Goal: Task Accomplishment & Management: Complete application form

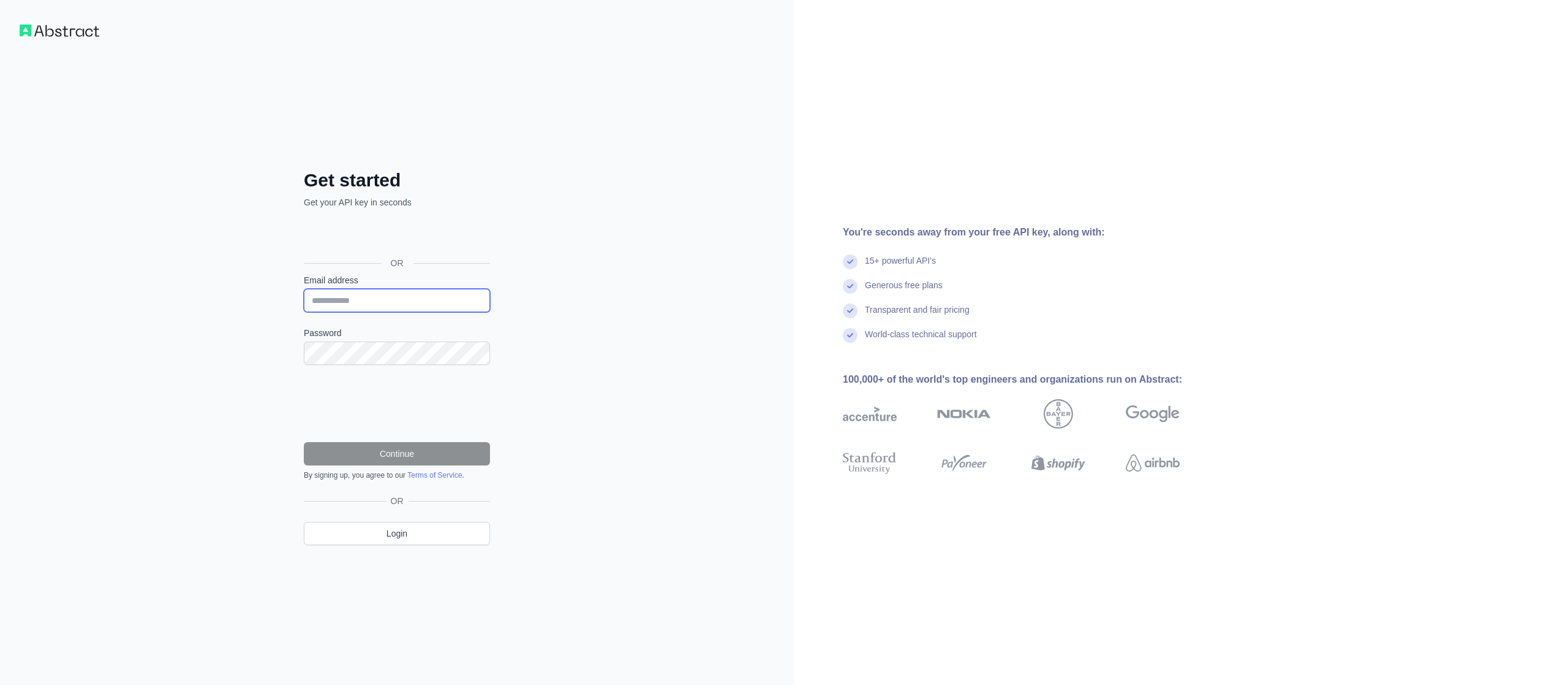
click at [403, 305] on input "Email address" at bounding box center [397, 301] width 186 height 23
click at [407, 232] on div "Se connecter avec Google. S'ouvre dans un nouvel onglet." at bounding box center [396, 236] width 184 height 27
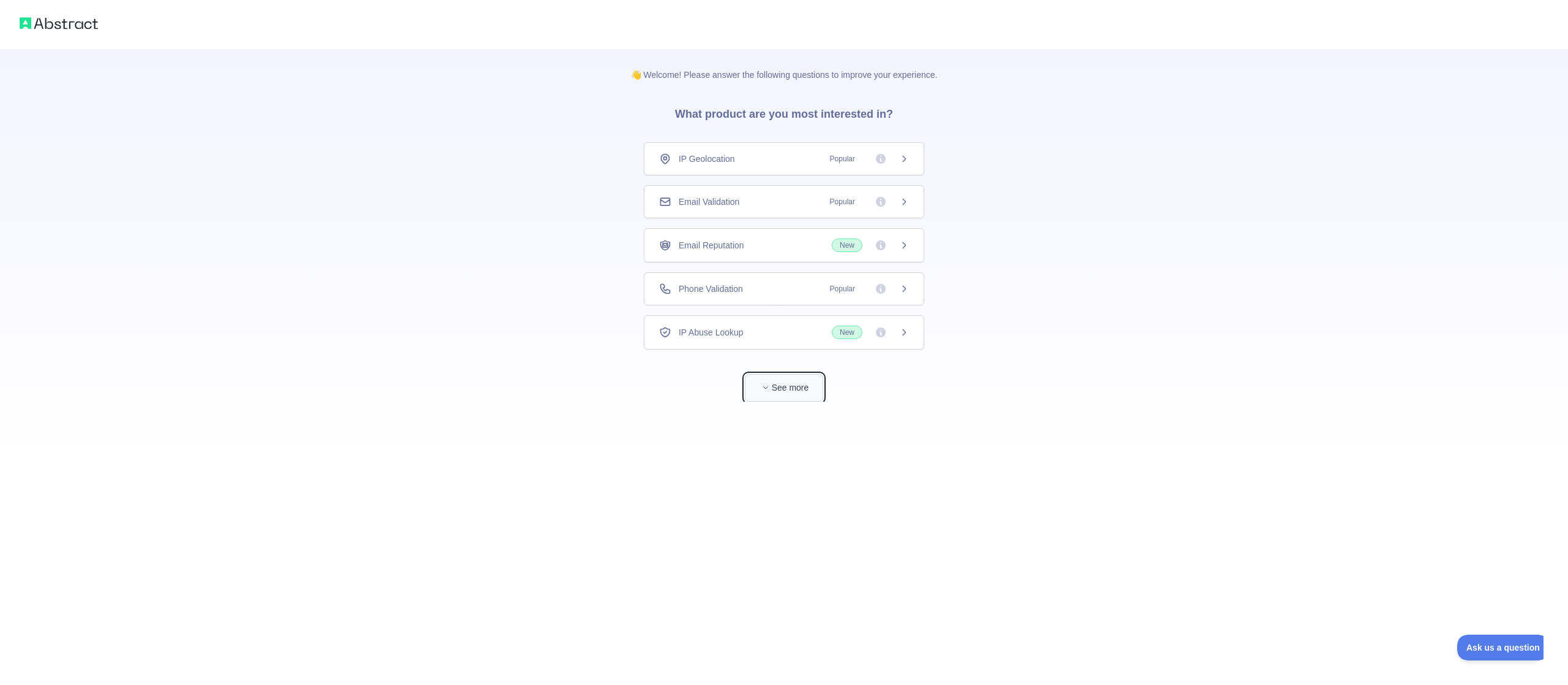
click at [776, 389] on button "See more" at bounding box center [784, 388] width 78 height 28
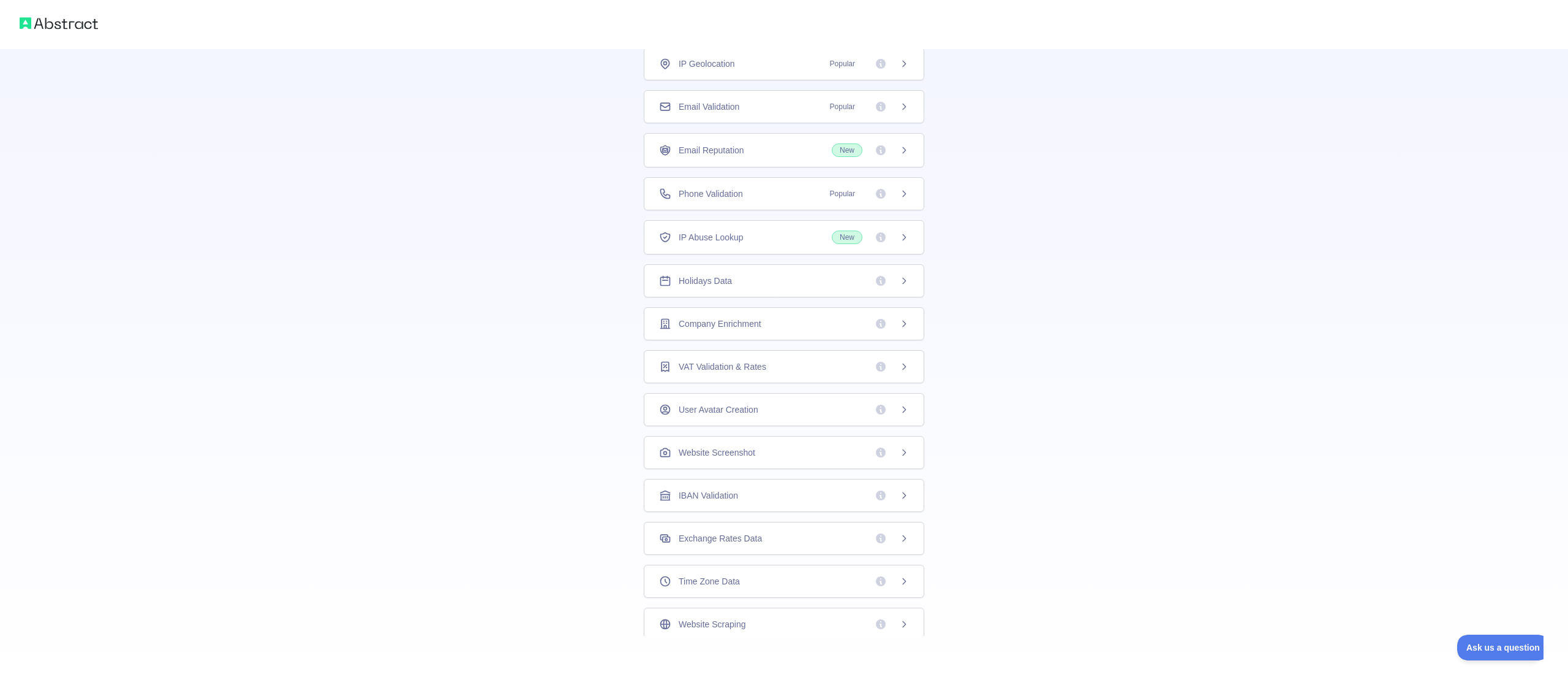
drag, startPoint x: 776, startPoint y: 389, endPoint x: 561, endPoint y: 472, distance: 230.5
click at [903, 579] on icon at bounding box center [904, 576] width 10 height 10
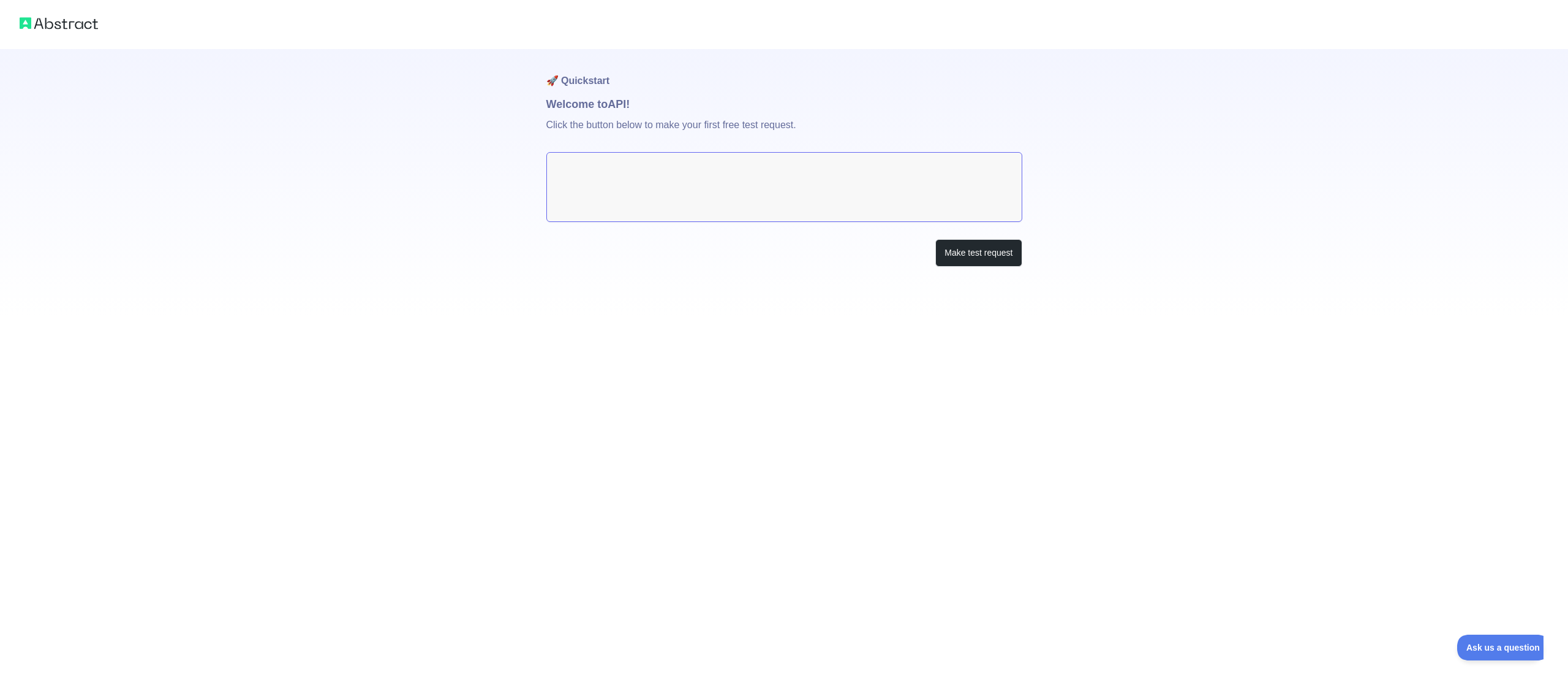
click at [800, 211] on textarea at bounding box center [784, 187] width 476 height 70
